Goal: Task Accomplishment & Management: Manage account settings

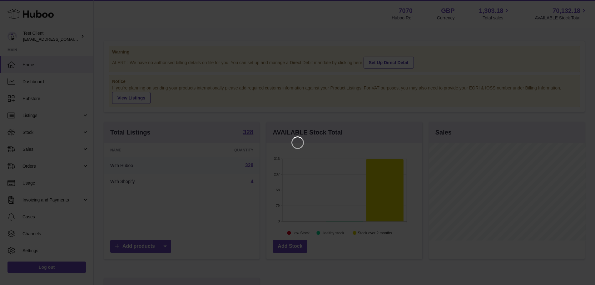
scroll to position [98, 158]
click at [584, 6] on icon "Close" at bounding box center [583, 5] width 5 height 5
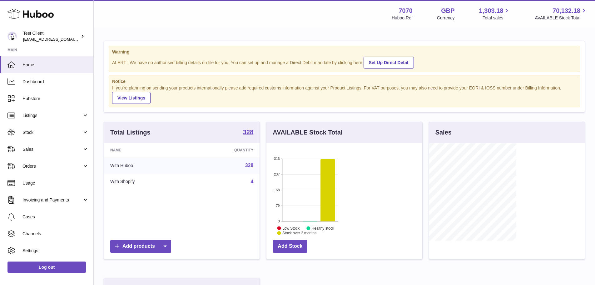
scroll to position [98, 156]
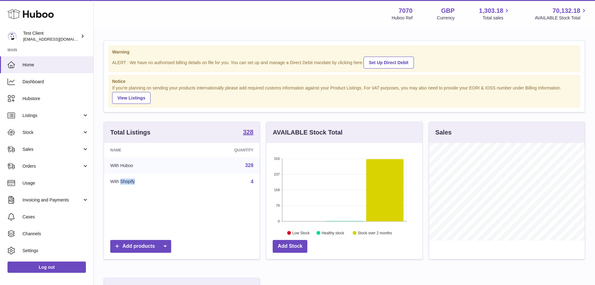
drag, startPoint x: 148, startPoint y: 180, endPoint x: 123, endPoint y: 179, distance: 25.0
click at [123, 179] on td "With Shopify" at bounding box center [146, 181] width 84 height 16
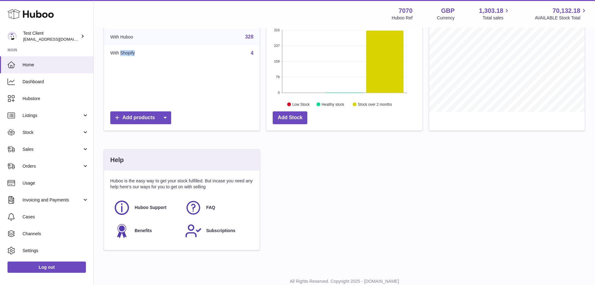
scroll to position [129, 0]
click at [54, 85] on link "Dashboard" at bounding box center [46, 81] width 93 height 17
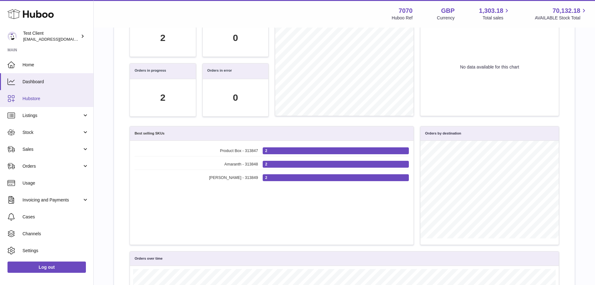
scroll to position [72, 423]
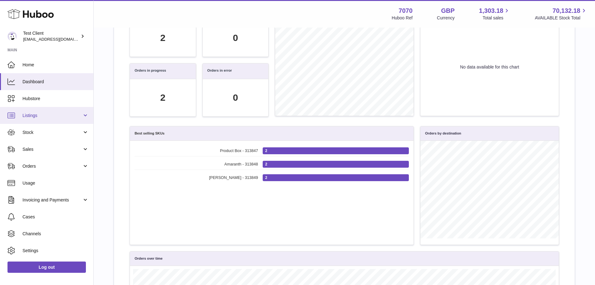
click at [44, 117] on span "Listings" at bounding box center [53, 116] width 60 height 6
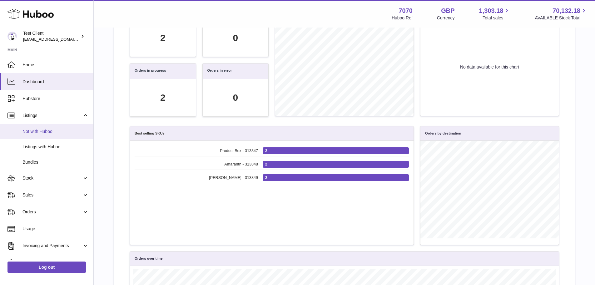
click at [56, 135] on link "Not with Huboo" at bounding box center [46, 131] width 93 height 15
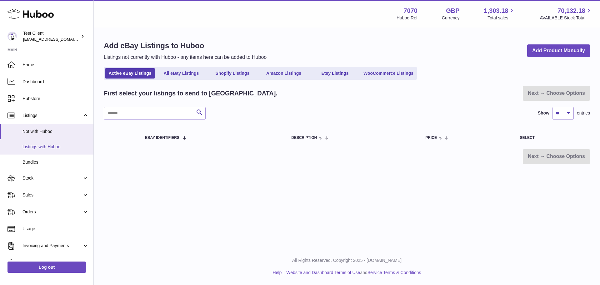
click at [44, 144] on span "Listings with Huboo" at bounding box center [56, 147] width 66 height 6
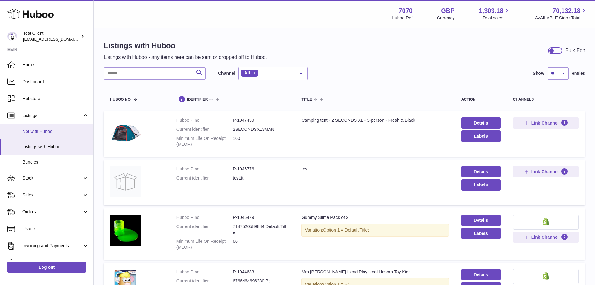
click at [40, 130] on span "Not with Huboo" at bounding box center [56, 131] width 66 height 6
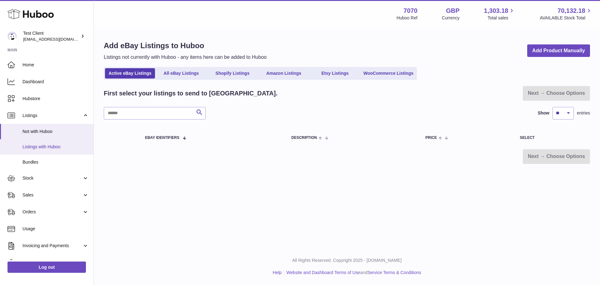
click at [55, 148] on span "Listings with Huboo" at bounding box center [56, 147] width 66 height 6
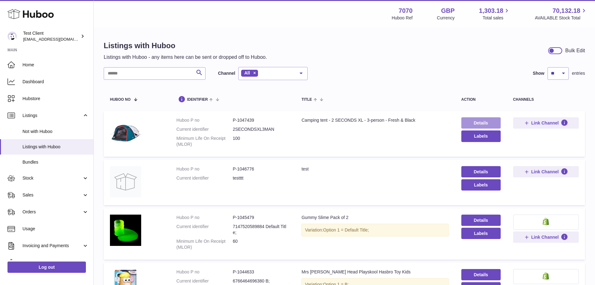
click at [492, 121] on link "Details" at bounding box center [481, 122] width 39 height 11
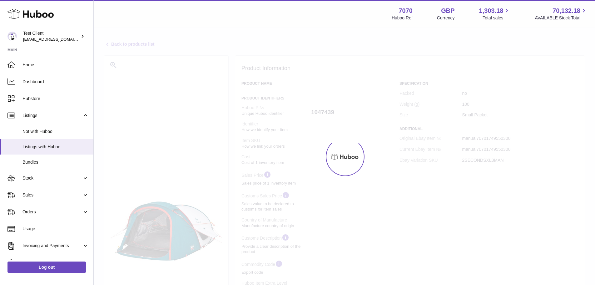
select select
select select "****"
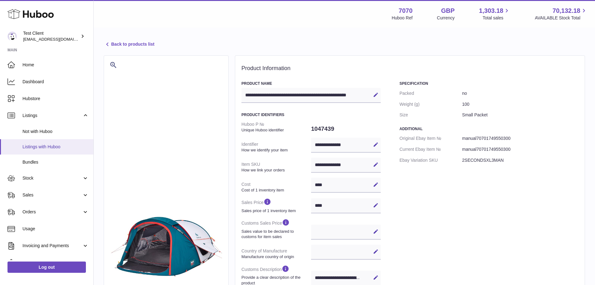
click at [51, 144] on span "Listings with Huboo" at bounding box center [56, 147] width 66 height 6
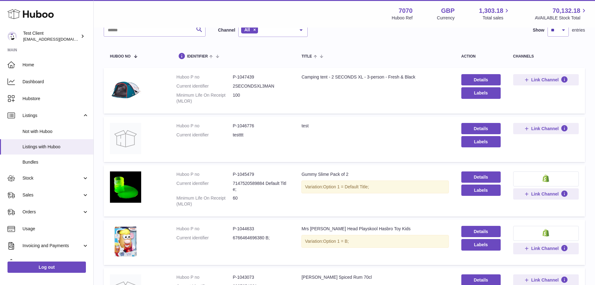
scroll to position [46, 0]
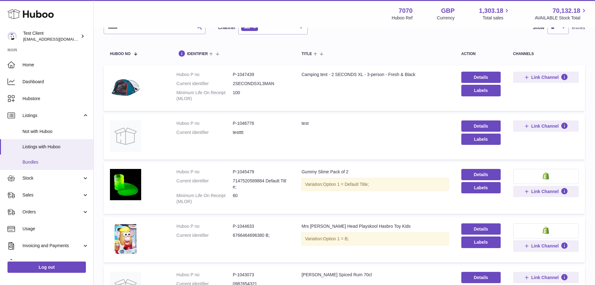
click at [42, 160] on span "Bundles" at bounding box center [56, 162] width 66 height 6
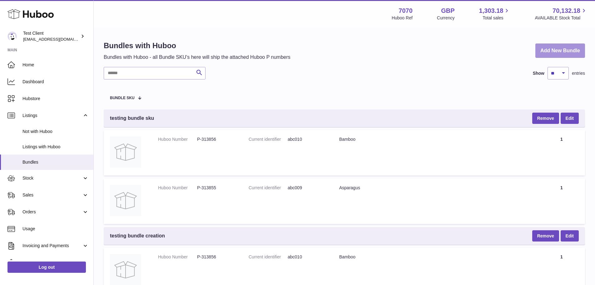
click at [553, 53] on link "Add New Bundle" at bounding box center [561, 50] width 50 height 15
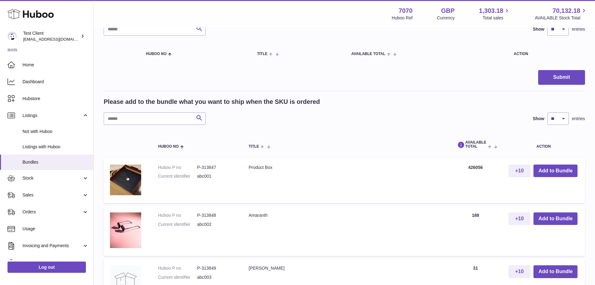
scroll to position [158, 0]
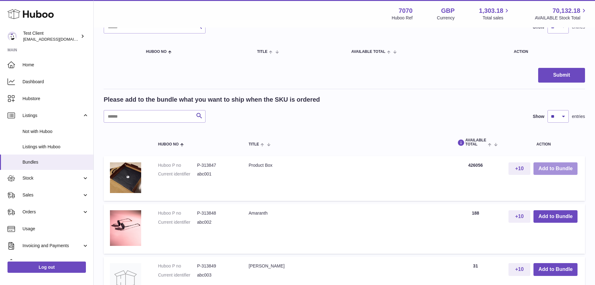
click at [556, 168] on button "Add to Bundle" at bounding box center [556, 168] width 44 height 13
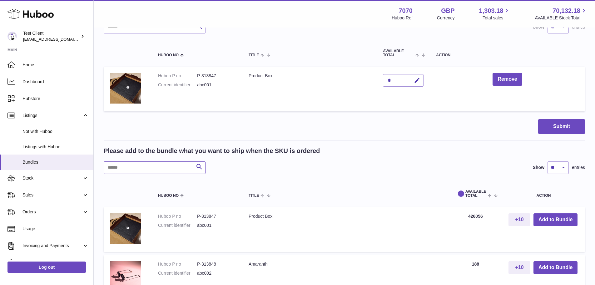
click at [122, 168] on input "text" at bounding box center [155, 167] width 102 height 13
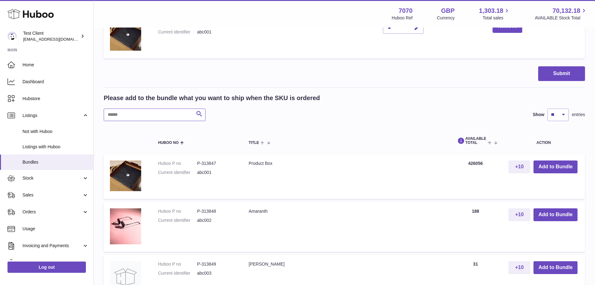
scroll to position [212, 0]
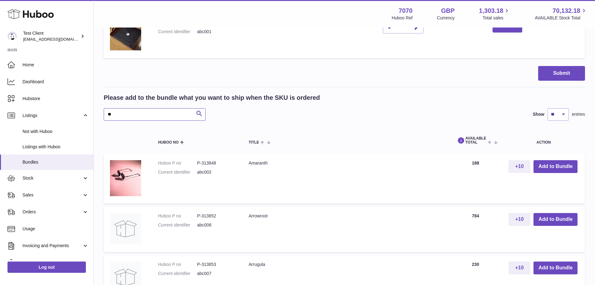
type input "*"
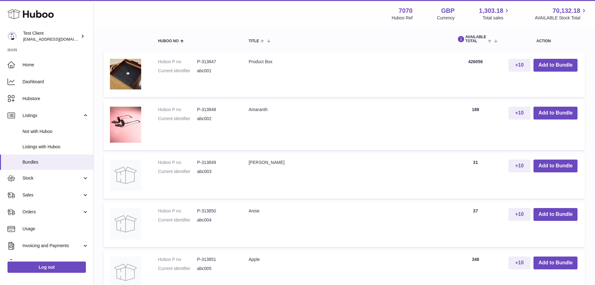
scroll to position [353, 0]
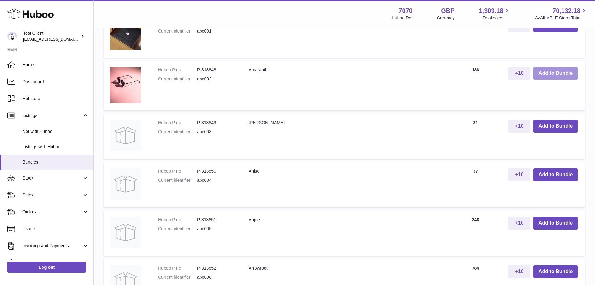
click at [552, 75] on button "Add to Bundle" at bounding box center [556, 73] width 44 height 13
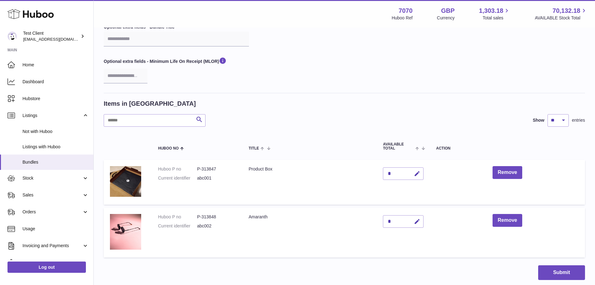
scroll to position [68, 0]
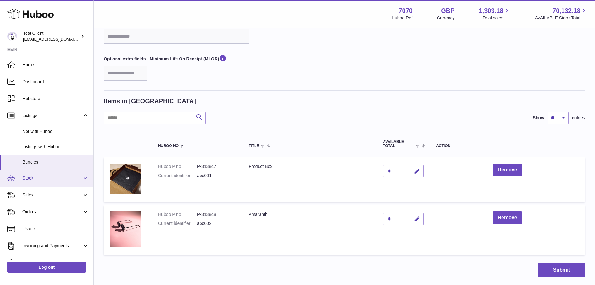
click at [55, 178] on span "Stock" at bounding box center [53, 178] width 60 height 6
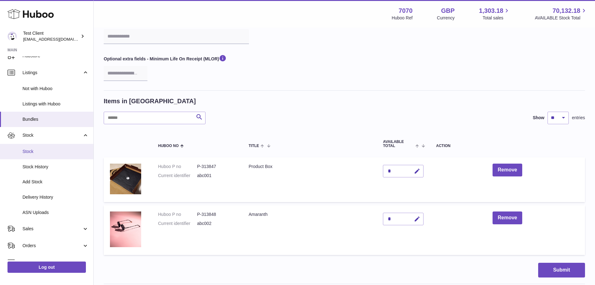
scroll to position [43, 0]
click at [48, 149] on span "Stock" at bounding box center [56, 151] width 66 height 6
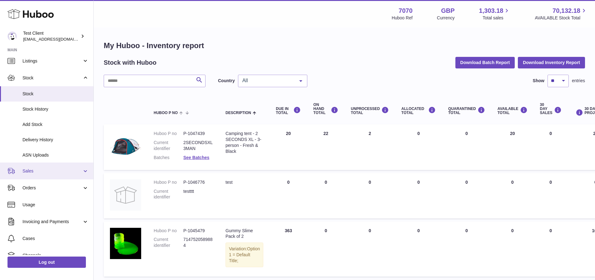
scroll to position [55, 0]
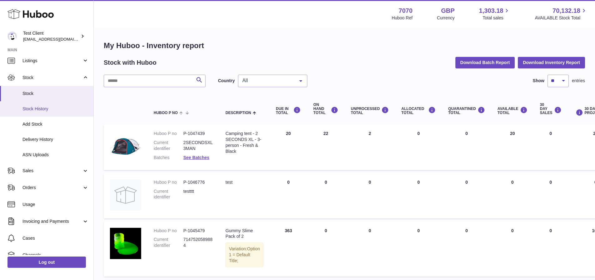
click at [45, 112] on link "Stock History" at bounding box center [46, 108] width 93 height 15
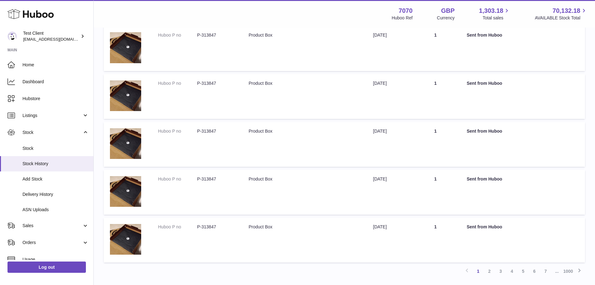
scroll to position [328, 0]
click at [47, 181] on span "Add Stock" at bounding box center [56, 179] width 66 height 6
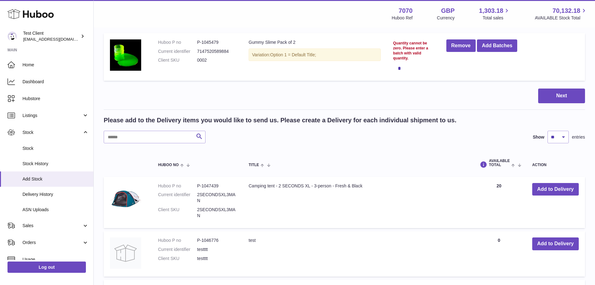
scroll to position [86, 0]
click at [557, 190] on button "Add to Delivery" at bounding box center [556, 189] width 47 height 13
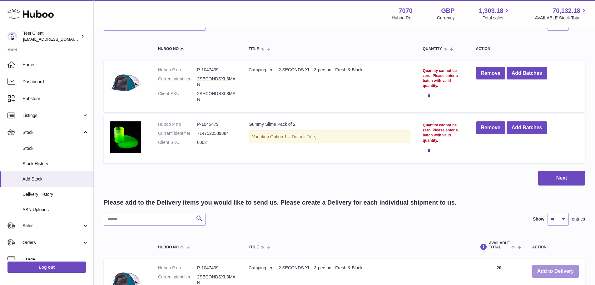
scroll to position [0, 0]
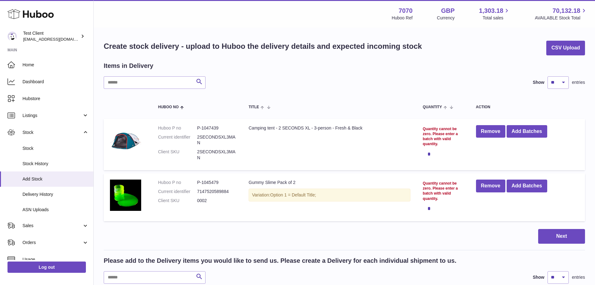
drag, startPoint x: 435, startPoint y: 209, endPoint x: 421, endPoint y: 208, distance: 14.1
click at [421, 208] on td "Quantity cannot be zero. Please enter a batch with valid quantity. *" at bounding box center [443, 197] width 53 height 48
click at [537, 134] on button "Add Batches" at bounding box center [527, 131] width 41 height 13
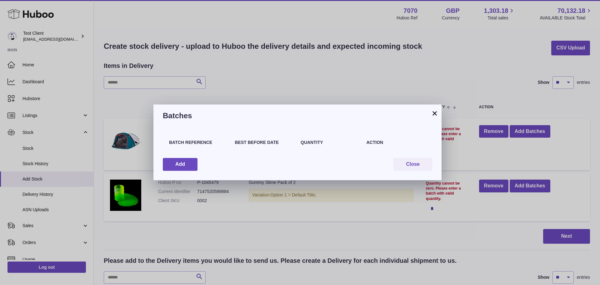
click at [437, 113] on button "×" at bounding box center [435, 113] width 8 height 8
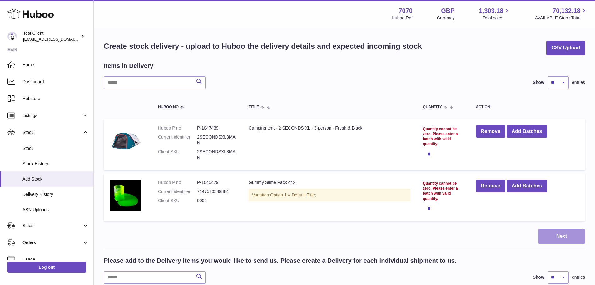
click at [561, 239] on button "Next" at bounding box center [562, 236] width 47 height 15
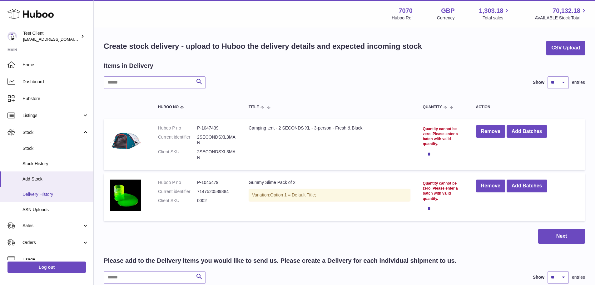
click at [43, 189] on link "Delivery History" at bounding box center [46, 194] width 93 height 15
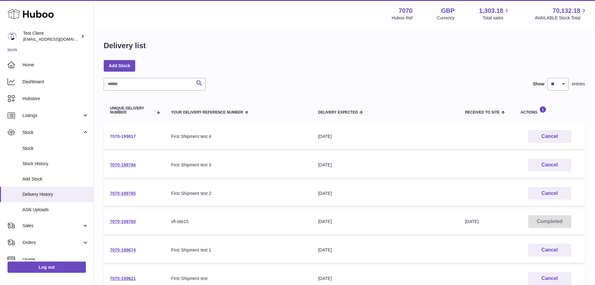
click at [121, 134] on link "7070-199817" at bounding box center [123, 136] width 26 height 5
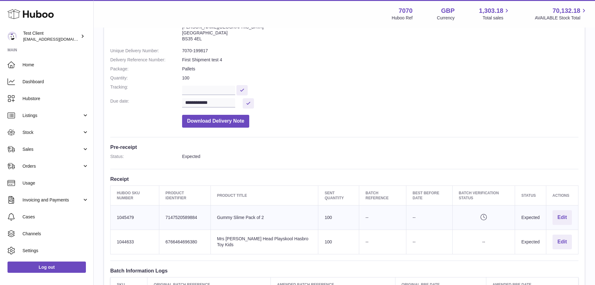
scroll to position [93, 0]
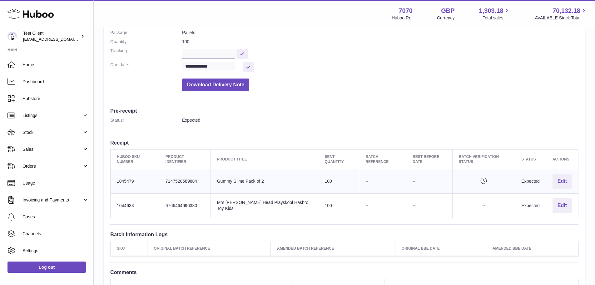
click at [327, 156] on th "Sent Quantity" at bounding box center [338, 159] width 41 height 20
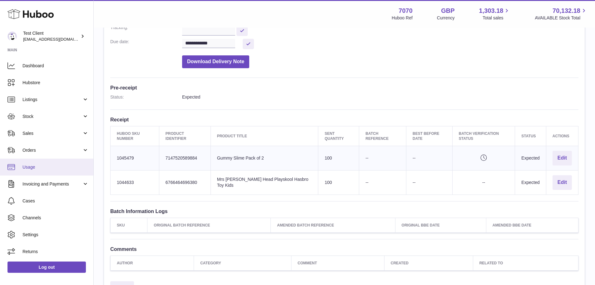
scroll to position [117, 0]
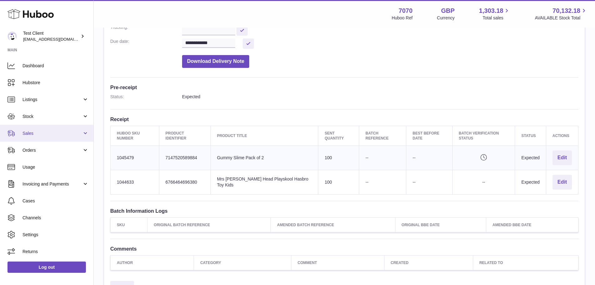
click at [82, 135] on link "Sales" at bounding box center [46, 133] width 93 height 17
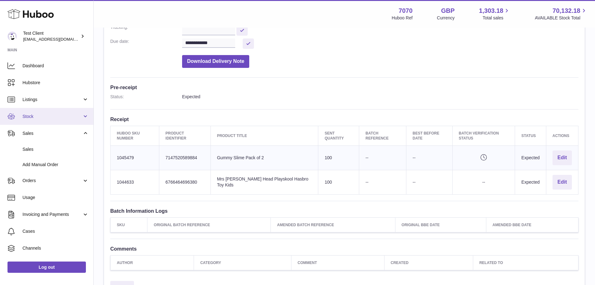
click at [83, 118] on link "Stock" at bounding box center [46, 116] width 93 height 17
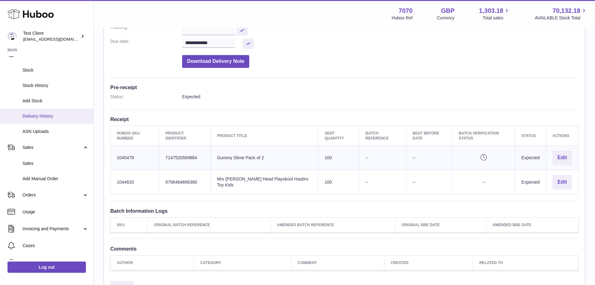
scroll to position [79, 0]
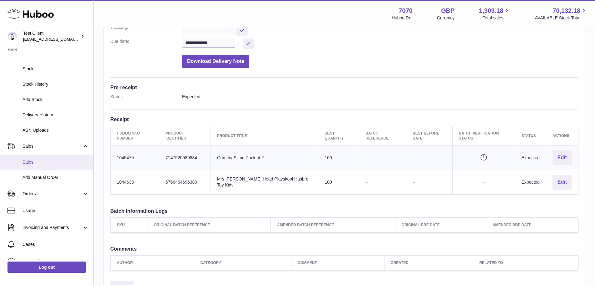
click at [38, 165] on span "Sales" at bounding box center [56, 162] width 66 height 6
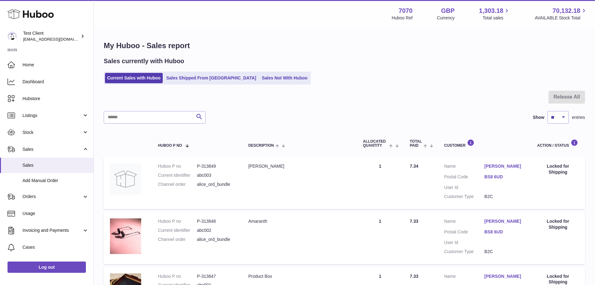
click at [494, 166] on link "[PERSON_NAME]" at bounding box center [505, 166] width 40 height 6
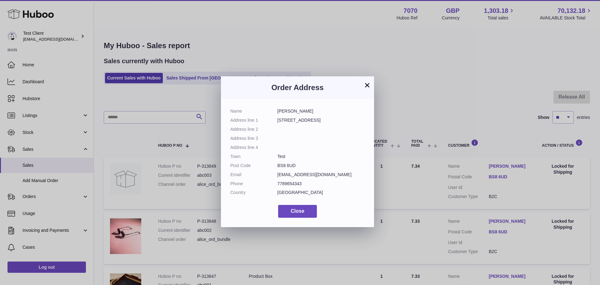
click at [368, 83] on button "×" at bounding box center [367, 85] width 8 height 8
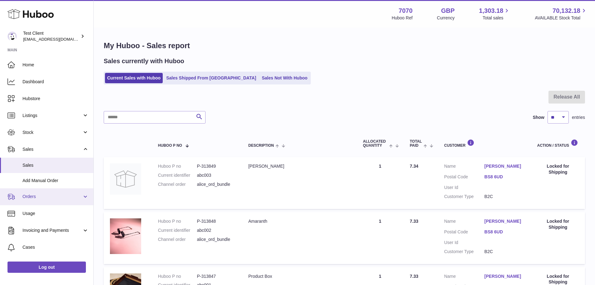
click at [48, 194] on span "Orders" at bounding box center [53, 196] width 60 height 6
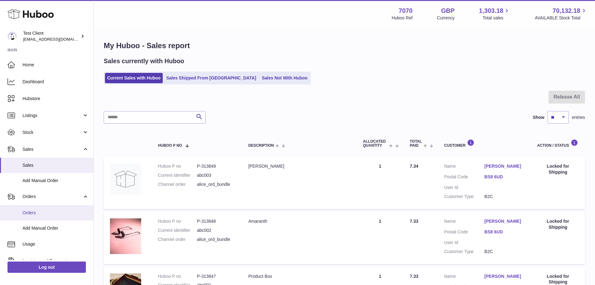
click at [51, 211] on span "Orders" at bounding box center [56, 213] width 66 height 6
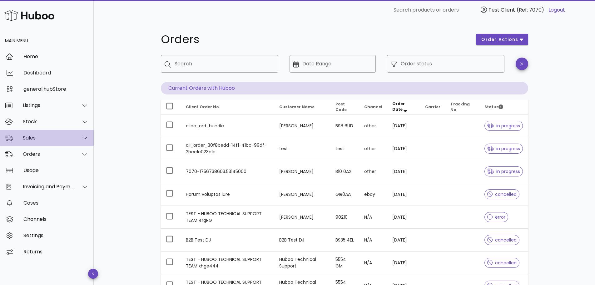
click at [46, 138] on div "Sales" at bounding box center [48, 138] width 51 height 6
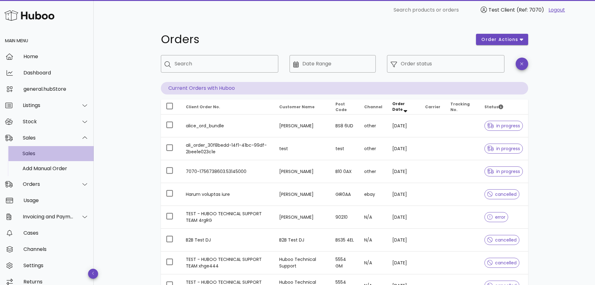
click at [50, 155] on div "Sales" at bounding box center [56, 153] width 66 height 6
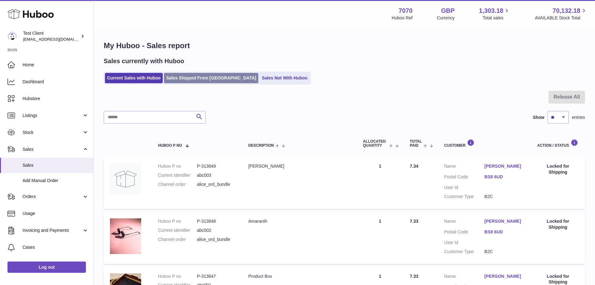
click at [205, 78] on link "Sales Shipped From Huboo" at bounding box center [211, 78] width 94 height 10
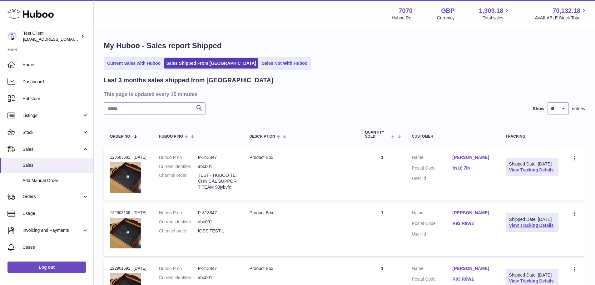
click at [527, 172] on link "View Tracking Details" at bounding box center [531, 169] width 45 height 5
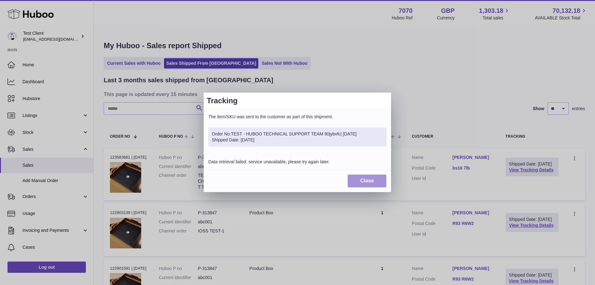
click at [372, 181] on button "Close" at bounding box center [367, 180] width 39 height 13
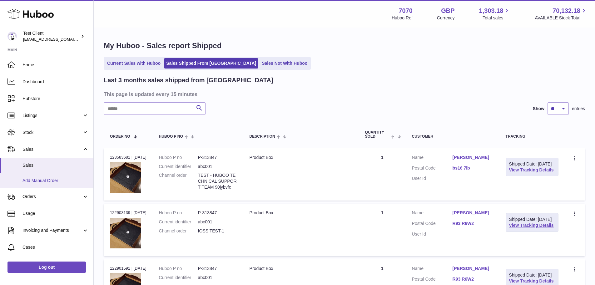
click at [53, 179] on span "Add Manual Order" at bounding box center [56, 181] width 66 height 6
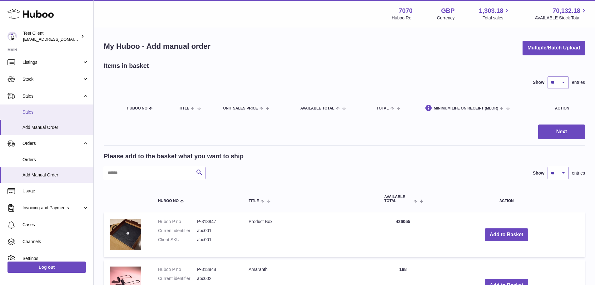
scroll to position [53, 0]
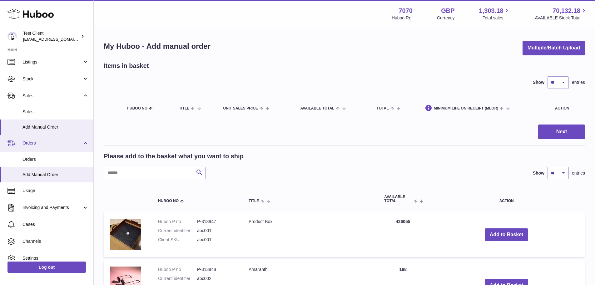
click at [71, 145] on span "Orders" at bounding box center [53, 143] width 60 height 6
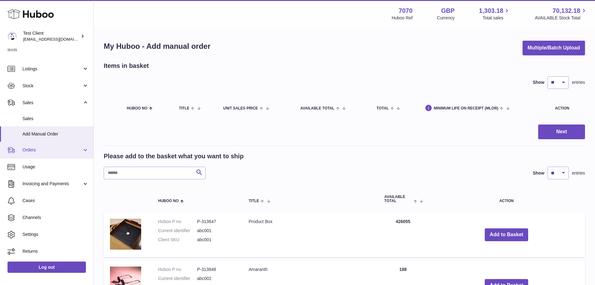
scroll to position [47, 0]
click at [62, 145] on link "Orders" at bounding box center [46, 150] width 93 height 17
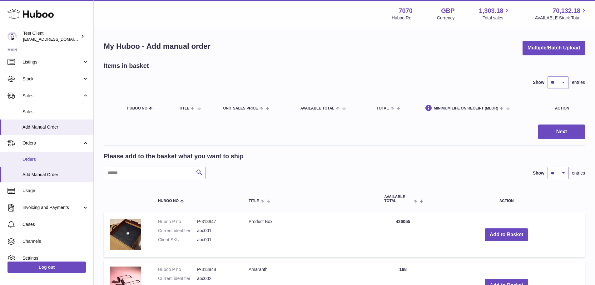
click at [59, 159] on span "Orders" at bounding box center [56, 159] width 66 height 6
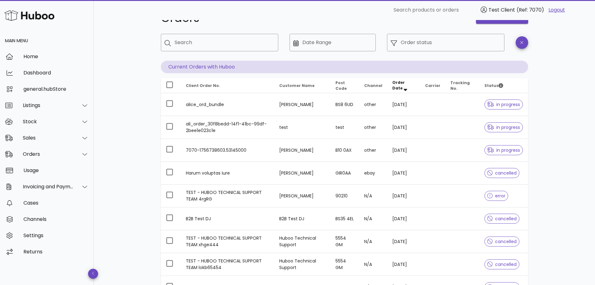
scroll to position [17, 0]
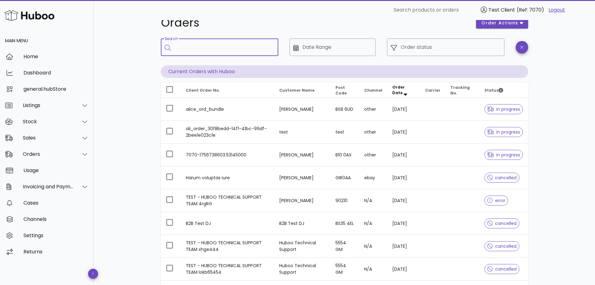
click at [205, 48] on input "Search" at bounding box center [224, 47] width 99 height 10
click at [298, 48] on icon at bounding box center [296, 48] width 6 height 6
click at [425, 50] on input "Order status" at bounding box center [451, 47] width 100 height 10
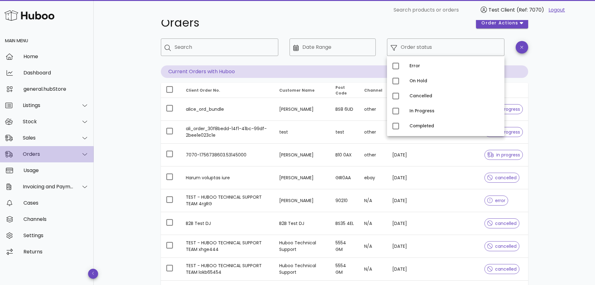
click at [81, 152] on div at bounding box center [81, 154] width 15 height 16
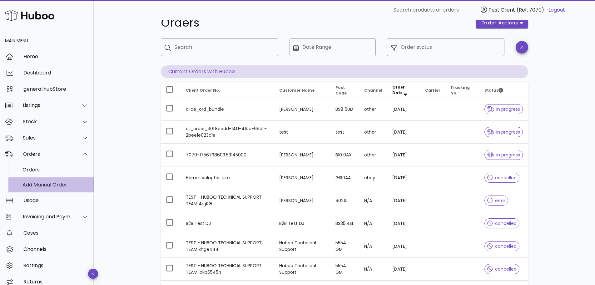
click at [59, 182] on div "Add Manual Order" at bounding box center [56, 185] width 66 height 6
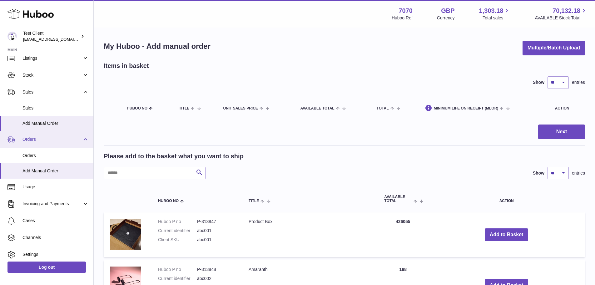
scroll to position [58, 0]
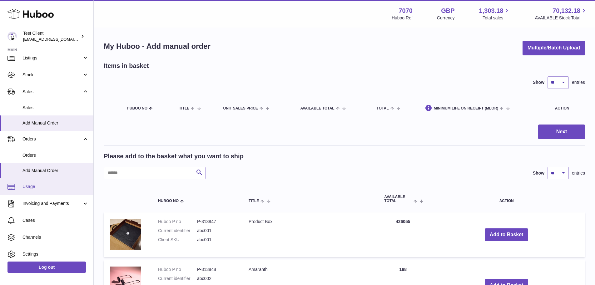
click at [46, 188] on span "Usage" at bounding box center [56, 186] width 66 height 6
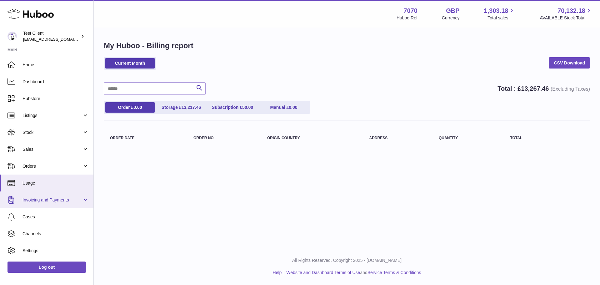
click at [63, 198] on span "Invoicing and Payments" at bounding box center [53, 200] width 60 height 6
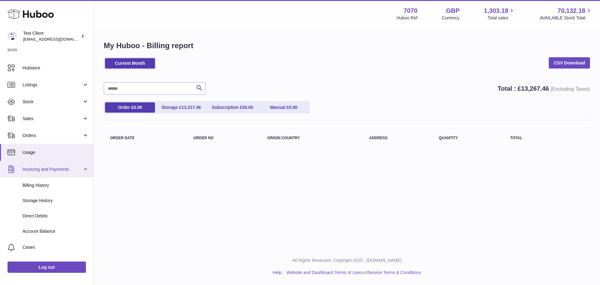
scroll to position [31, 0]
click at [41, 184] on span "Billing History" at bounding box center [56, 185] width 66 height 6
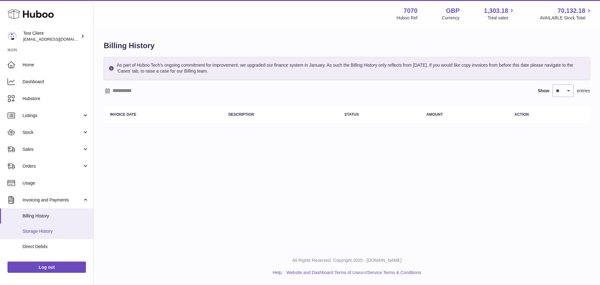
click at [46, 233] on span "Storage History" at bounding box center [56, 231] width 66 height 6
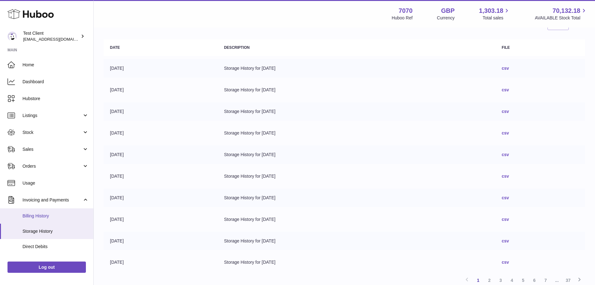
scroll to position [42, 0]
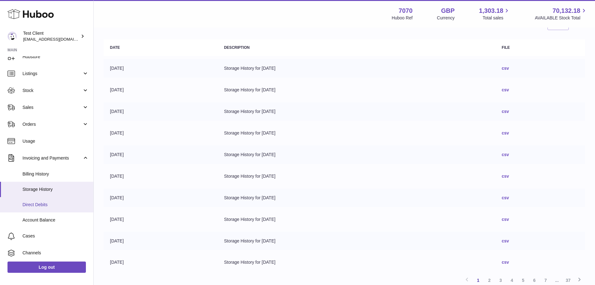
click at [52, 206] on span "Direct Debits" at bounding box center [56, 205] width 66 height 6
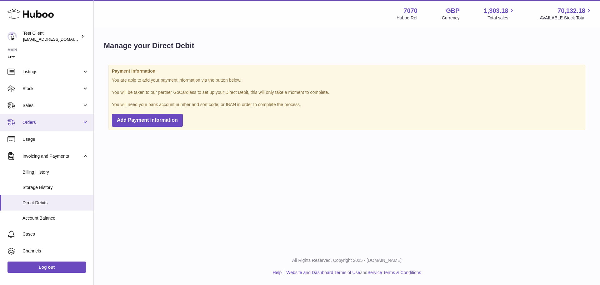
scroll to position [47, 0]
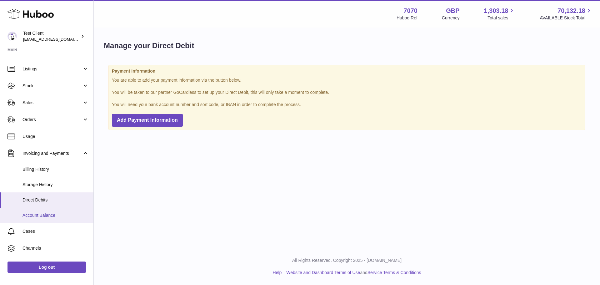
click at [53, 215] on span "Account Balance" at bounding box center [56, 215] width 66 height 6
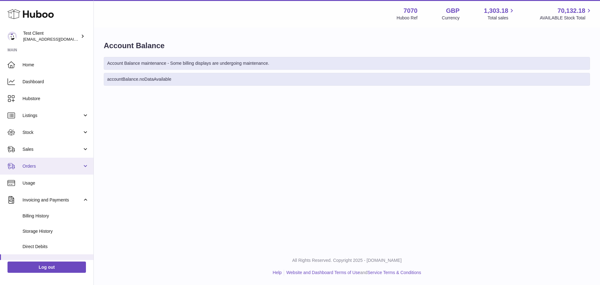
click at [61, 166] on span "Orders" at bounding box center [53, 166] width 60 height 6
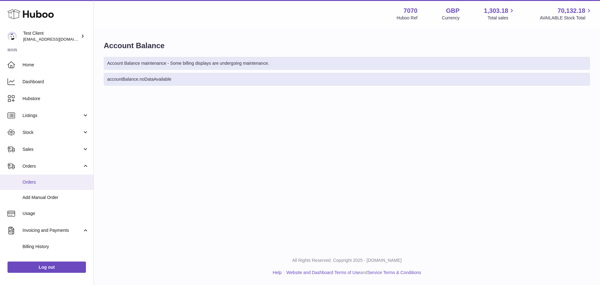
click at [54, 182] on span "Orders" at bounding box center [56, 182] width 66 height 6
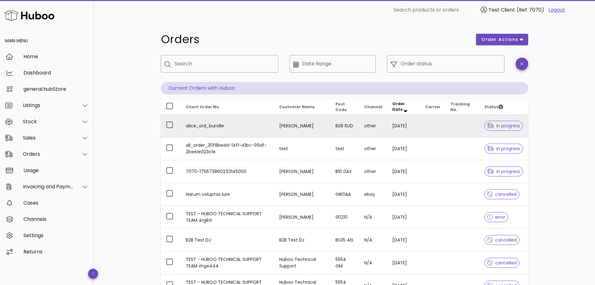
click at [208, 124] on td "alice_ord_bundle" at bounding box center [228, 125] width 94 height 23
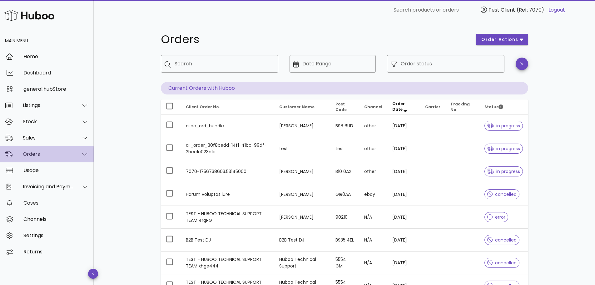
click at [68, 161] on div "Orders" at bounding box center [47, 154] width 94 height 16
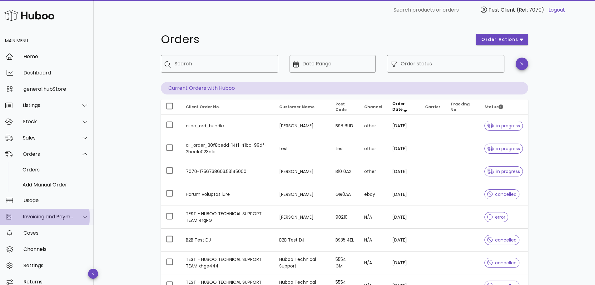
click at [61, 213] on div "Invoicing and Payments" at bounding box center [48, 216] width 51 height 6
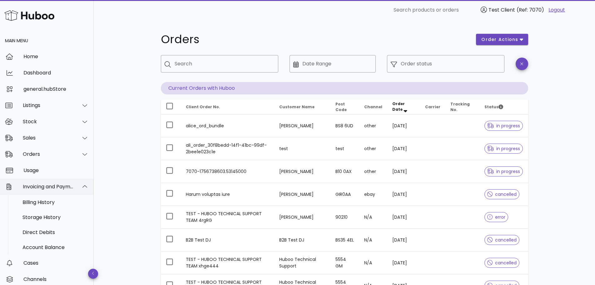
scroll to position [38, 0]
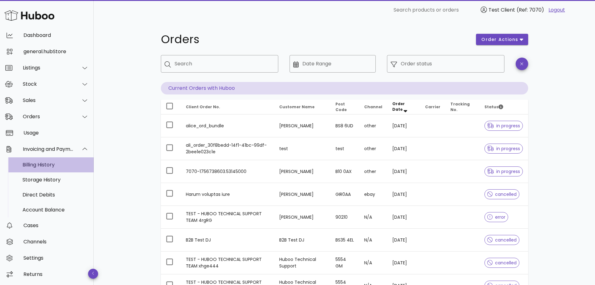
click at [50, 165] on div "Billing History" at bounding box center [56, 165] width 66 height 6
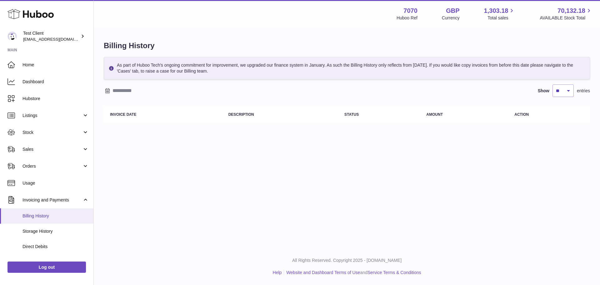
click at [43, 217] on span "Billing History" at bounding box center [56, 216] width 66 height 6
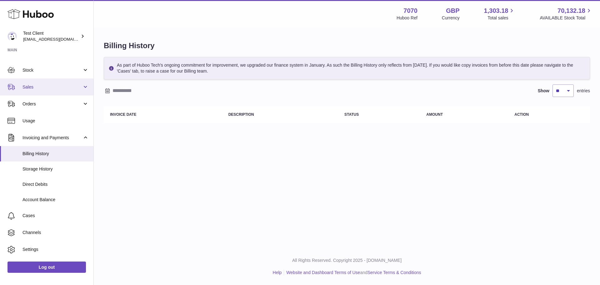
scroll to position [77, 0]
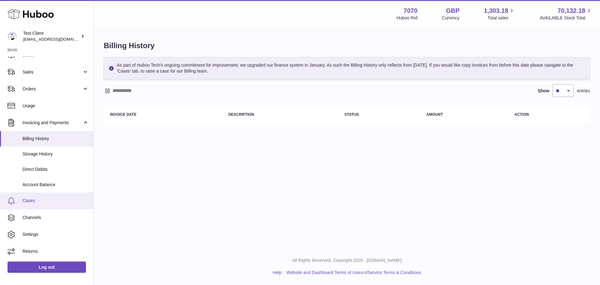
click at [48, 203] on span "Cases" at bounding box center [56, 201] width 66 height 6
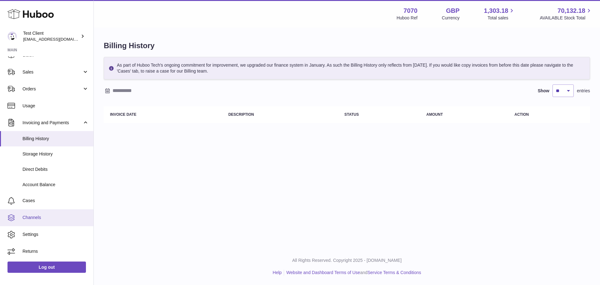
click at [51, 214] on span "Channels" at bounding box center [56, 217] width 66 height 6
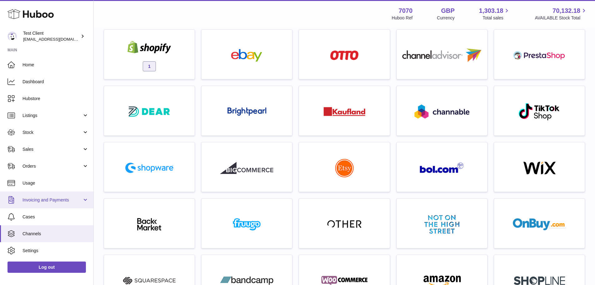
scroll to position [16, 0]
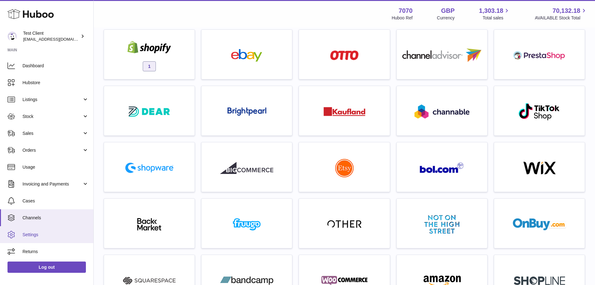
click at [39, 234] on span "Settings" at bounding box center [56, 235] width 66 height 6
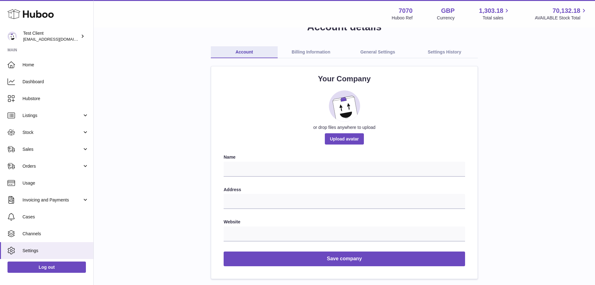
scroll to position [19, 0]
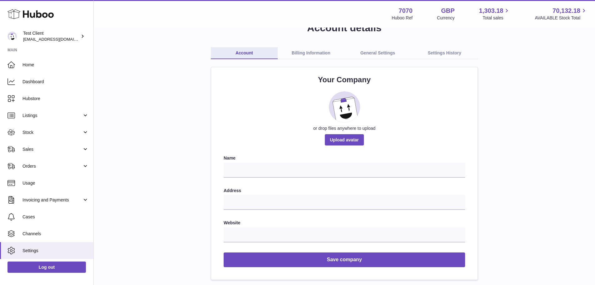
click at [313, 54] on link "Billing Information" at bounding box center [311, 53] width 67 height 12
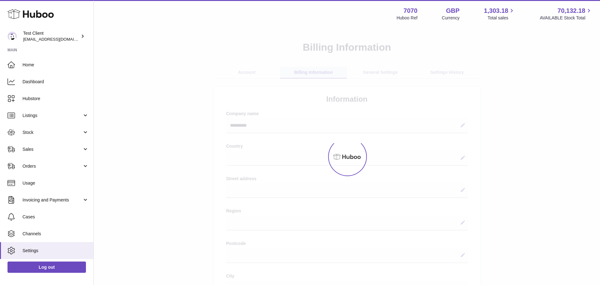
select select
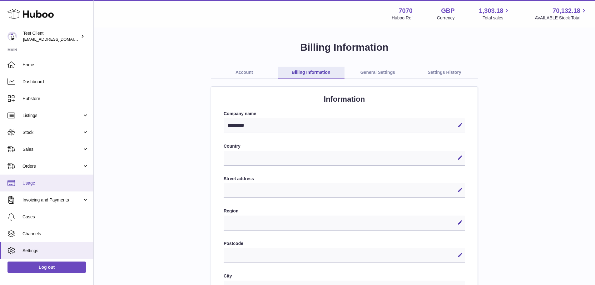
scroll to position [16, 0]
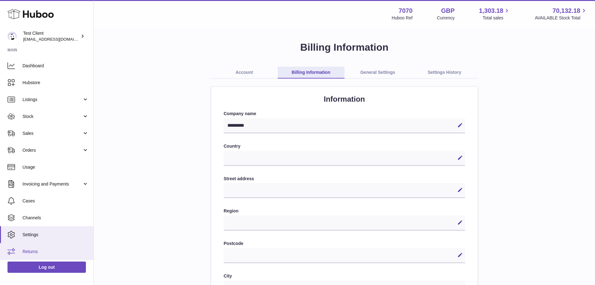
click at [43, 246] on link "Returns" at bounding box center [46, 251] width 93 height 17
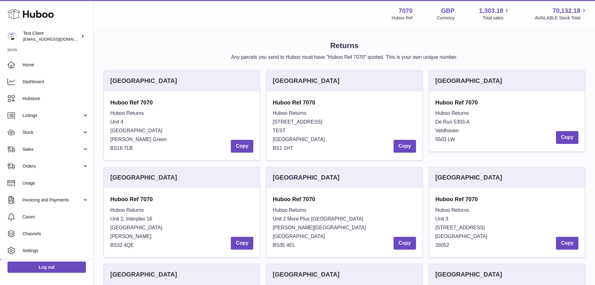
click at [199, 23] on div "Menu Huboo 7070 Huboo Ref GBP Currency 1,303.18 Total sales 70,132.18 AVAILABLE…" at bounding box center [345, 14] width 502 height 28
